Goal: Task Accomplishment & Management: Use online tool/utility

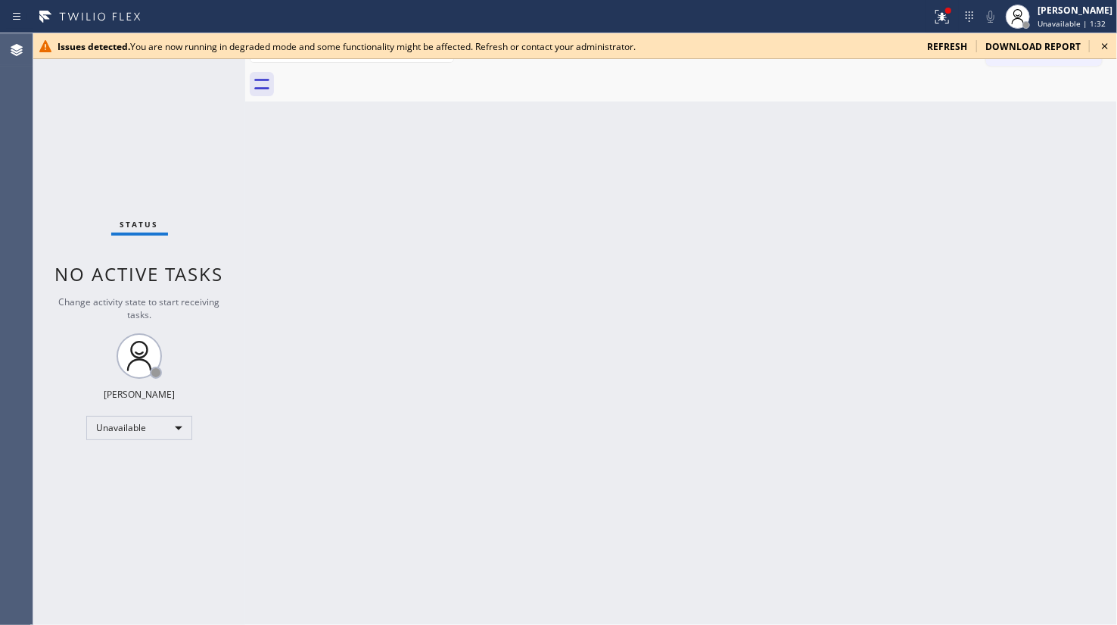
click at [98, 315] on div "Change activity state to start receiving tasks." at bounding box center [139, 308] width 182 height 26
click at [1055, 157] on div "Back to Dashboard Change Sender ID Customers Technicians Select a contact Outbo…" at bounding box center [681, 328] width 872 height 591
click at [98, 104] on div "Status No active tasks Change activity state to start receiving tasks. JENIZA A…" at bounding box center [139, 328] width 212 height 591
click at [115, 167] on div "Status No active tasks Change activity state to start receiving tasks. JENIZA A…" at bounding box center [139, 328] width 212 height 591
click at [1055, 43] on span "download report" at bounding box center [1033, 46] width 95 height 13
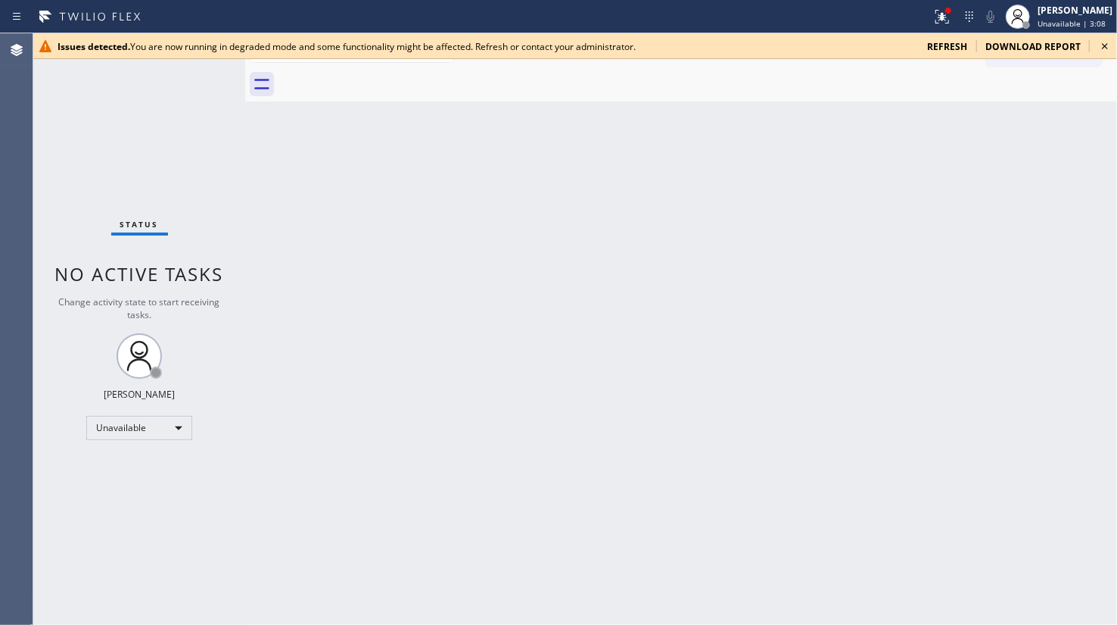
click at [1096, 41] on icon at bounding box center [1105, 46] width 18 height 18
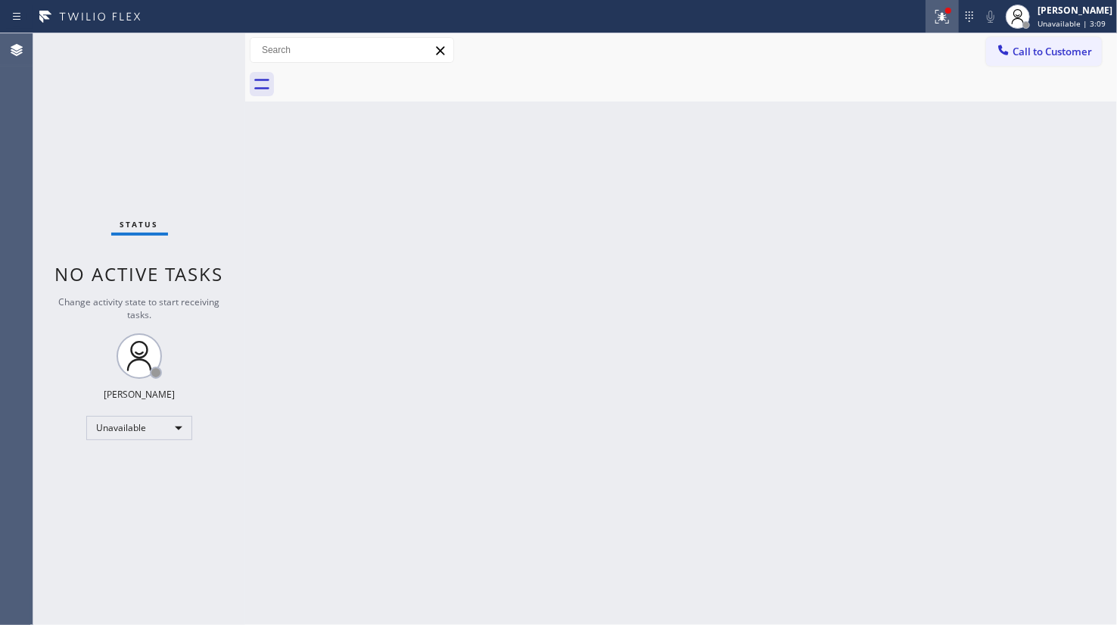
click at [946, 20] on icon at bounding box center [942, 17] width 18 height 18
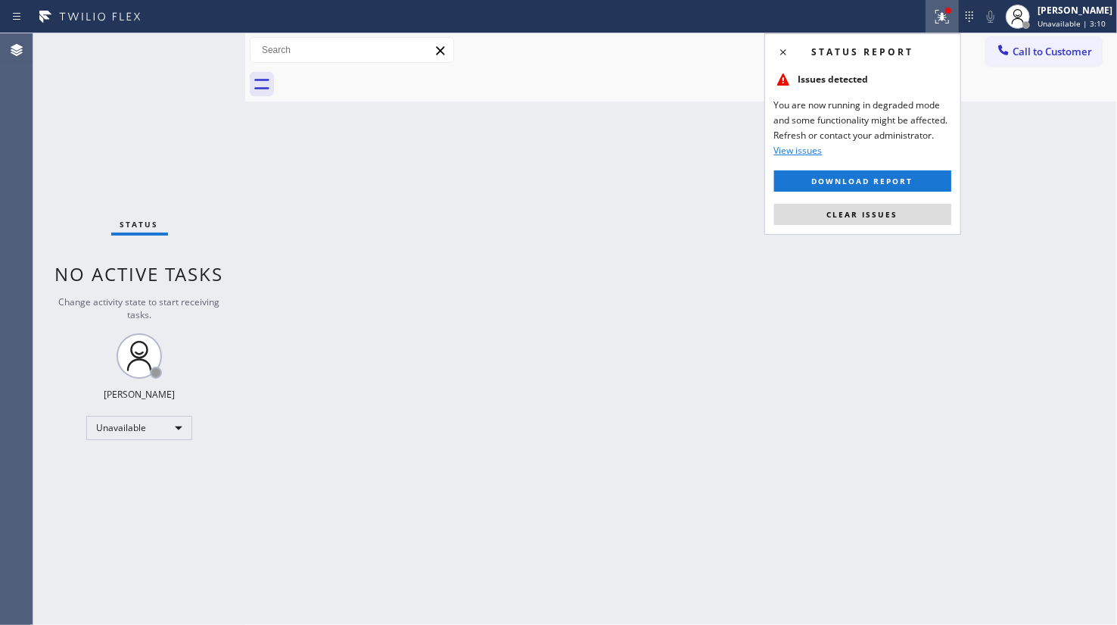
click at [893, 217] on button "Clear issues" at bounding box center [862, 214] width 177 height 21
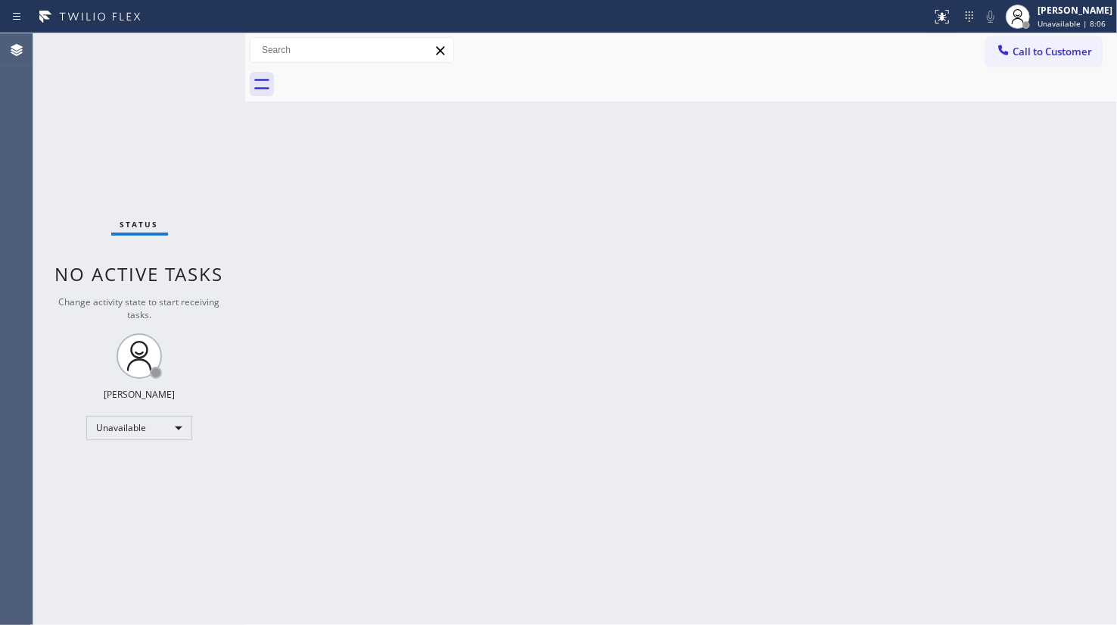
click at [358, 553] on div "Back to Dashboard Change Sender ID Customers Technicians Select a contact Outbo…" at bounding box center [681, 328] width 872 height 591
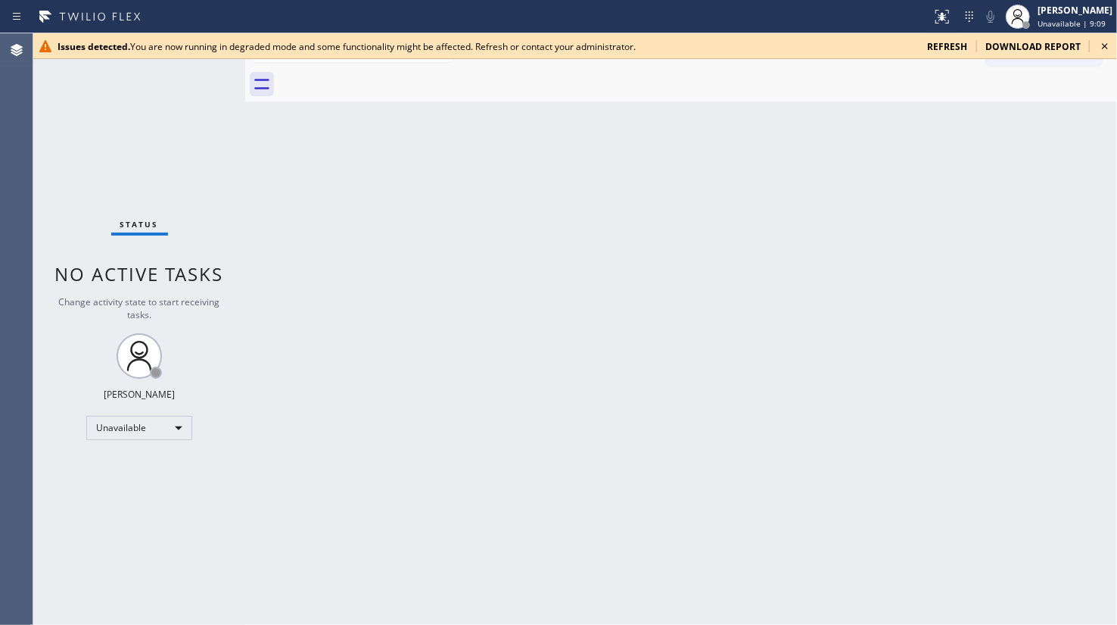
click at [75, 139] on div "Status No active tasks Change activity state to start receiving tasks. JENIZA A…" at bounding box center [139, 328] width 212 height 591
click at [949, 46] on span "refresh" at bounding box center [947, 46] width 40 height 13
